Goal: Obtain resource: Download file/media

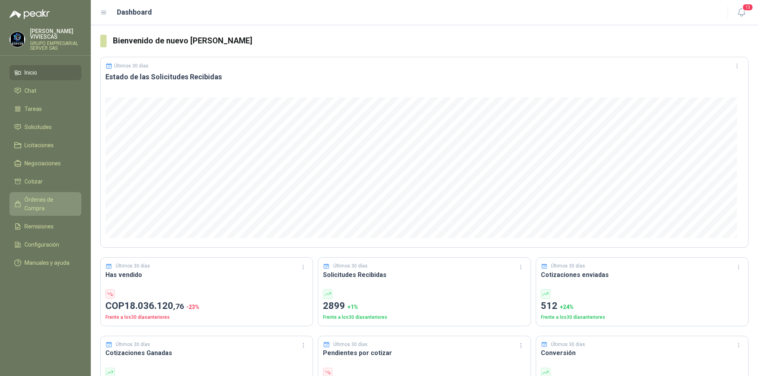
click at [33, 194] on link "Órdenes de Compra" at bounding box center [45, 204] width 72 height 24
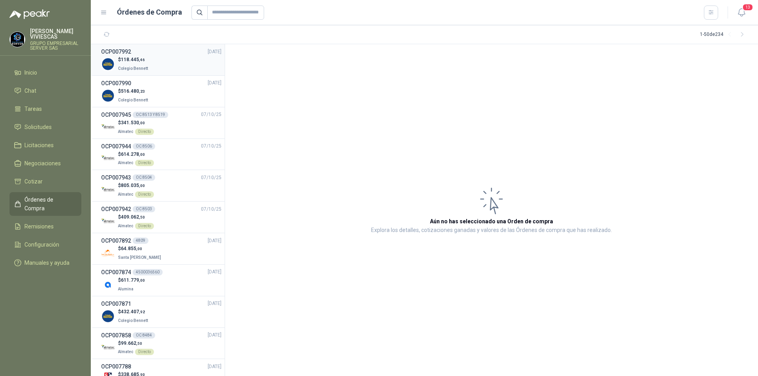
click at [169, 56] on div "$ 118.445 ,46 Colegio [PERSON_NAME]" at bounding box center [161, 64] width 120 height 16
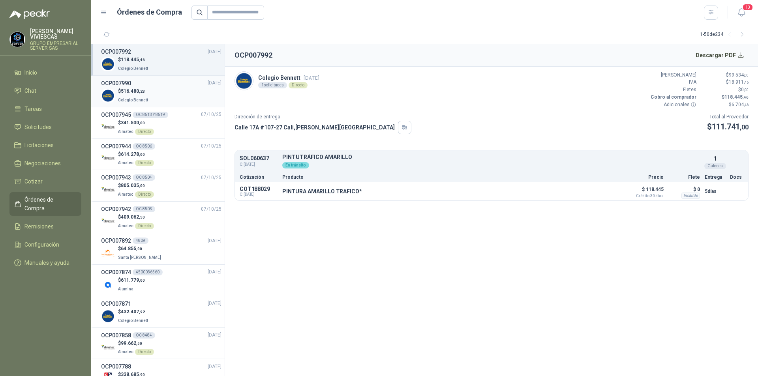
click at [171, 92] on div "$ 516.480 ,23 Colegio [PERSON_NAME]" at bounding box center [161, 96] width 120 height 16
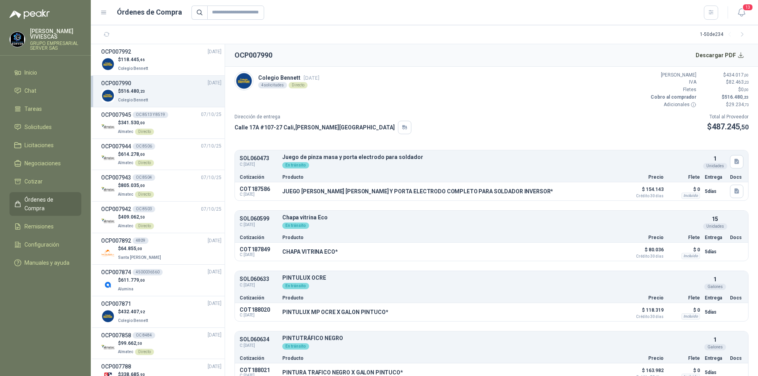
scroll to position [10, 0]
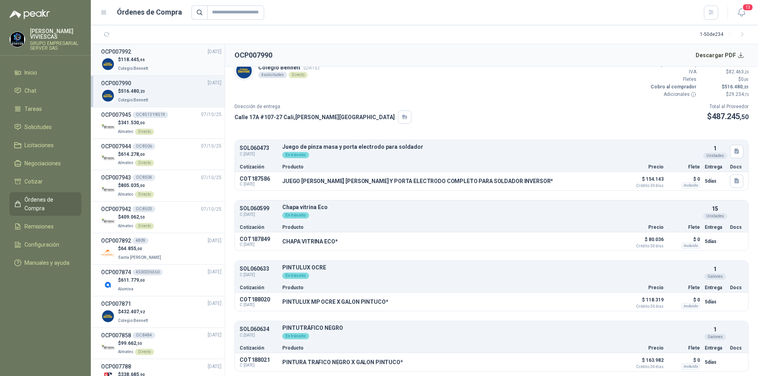
click at [174, 65] on div "$ 118.445 ,46 Colegio [PERSON_NAME]" at bounding box center [161, 64] width 120 height 16
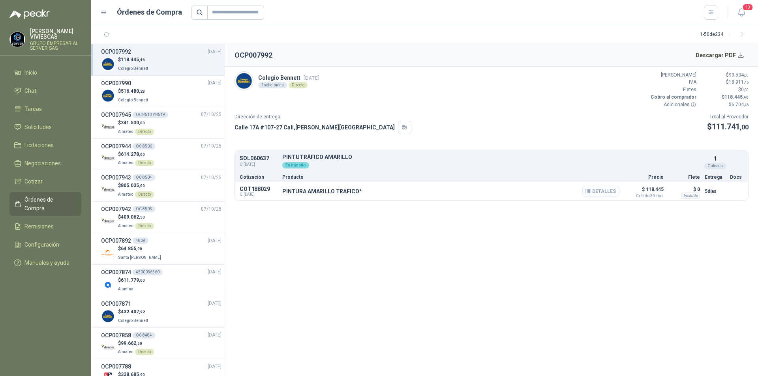
click at [594, 192] on button "Detalles" at bounding box center [600, 191] width 37 height 11
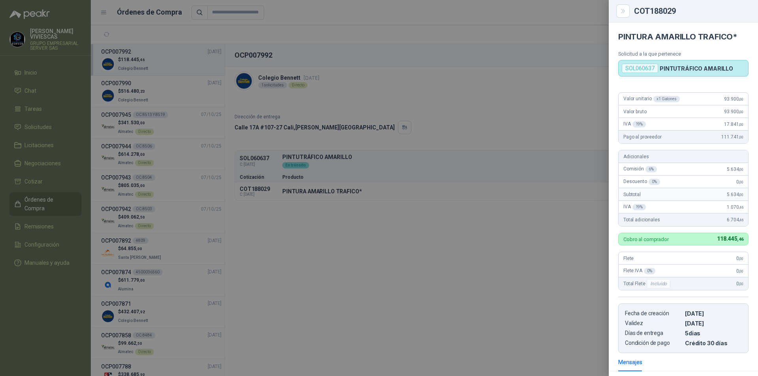
click at [467, 150] on div at bounding box center [379, 188] width 758 height 376
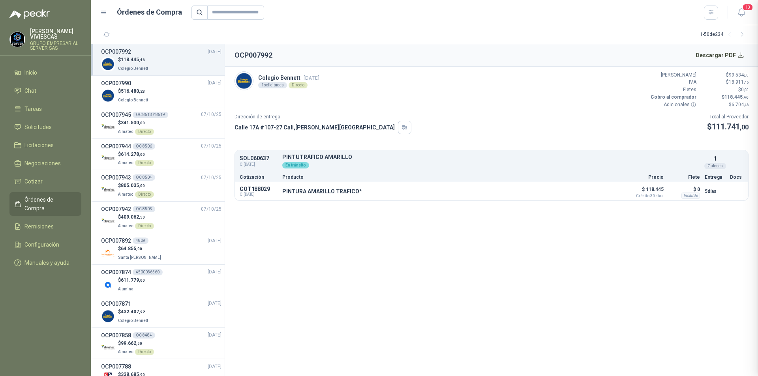
scroll to position [108, 0]
drag, startPoint x: 282, startPoint y: 190, endPoint x: 358, endPoint y: 191, distance: 75.8
click at [358, 191] on p "PINTURA AMARILLO TRAFICO*" at bounding box center [322, 191] width 80 height 6
copy p "PINTURA AMARILLO TRAFICO"
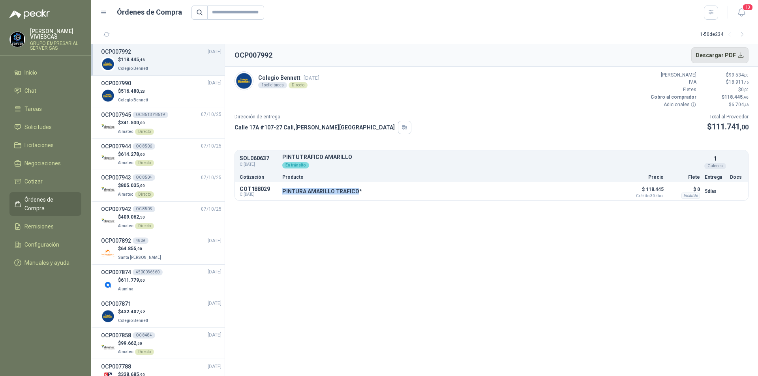
click at [715, 56] on button "Descargar PDF" at bounding box center [720, 55] width 58 height 16
